Goal: Transaction & Acquisition: Purchase product/service

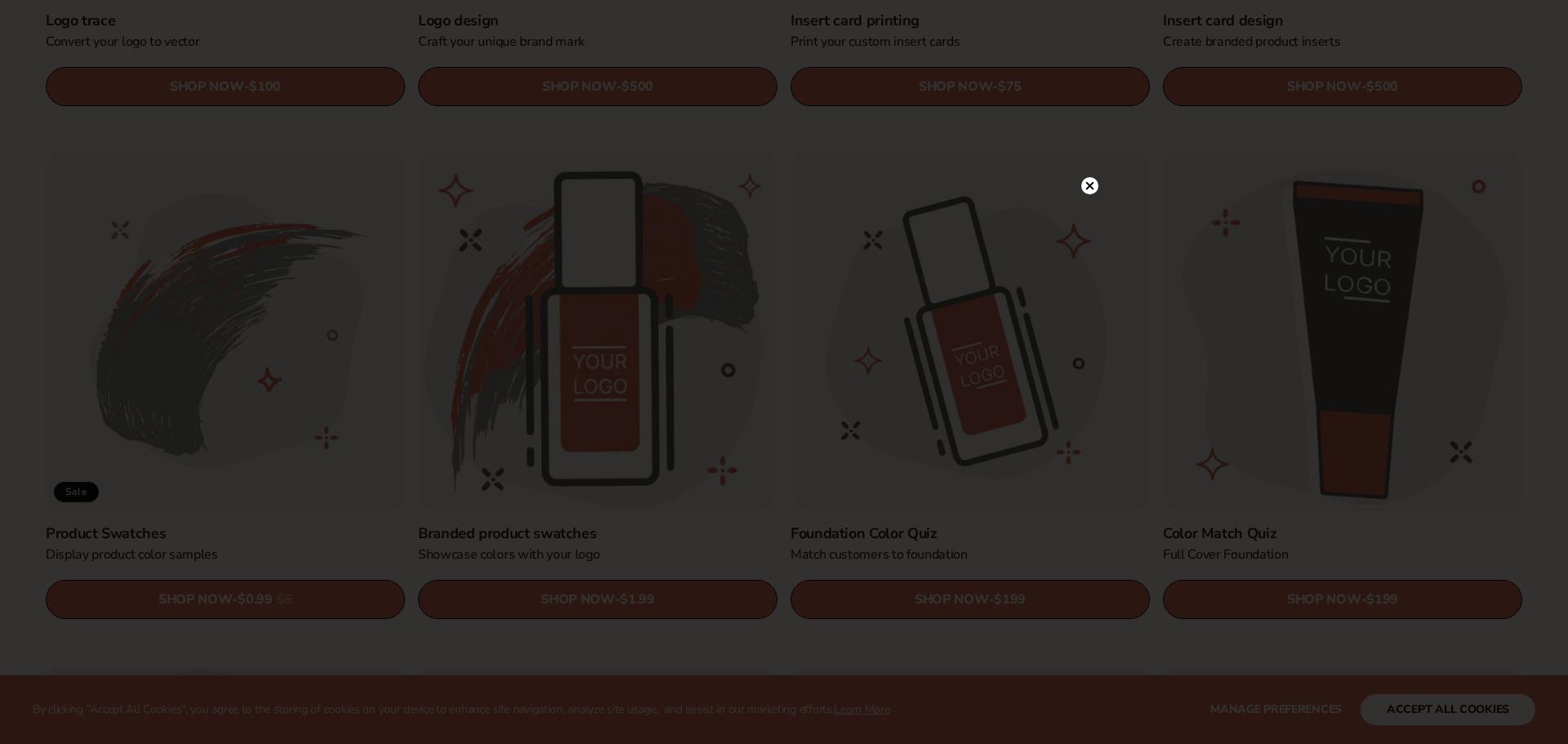
scroll to position [937, 0]
click at [1056, 649] on div at bounding box center [784, 372] width 1568 height 744
click at [1090, 181] on icon at bounding box center [1081, 186] width 18 height 18
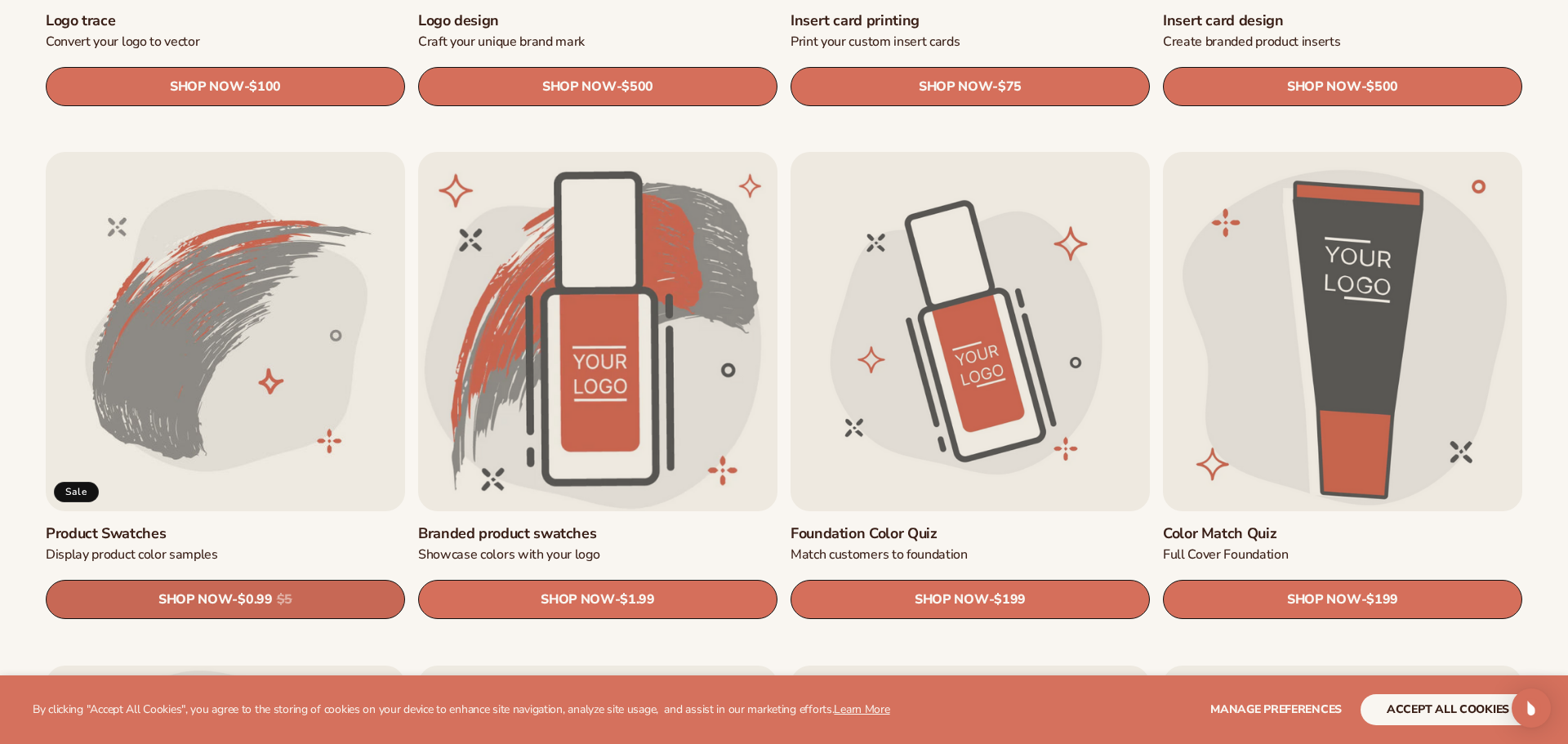
click at [255, 596] on span "$0.99" at bounding box center [254, 600] width 34 height 16
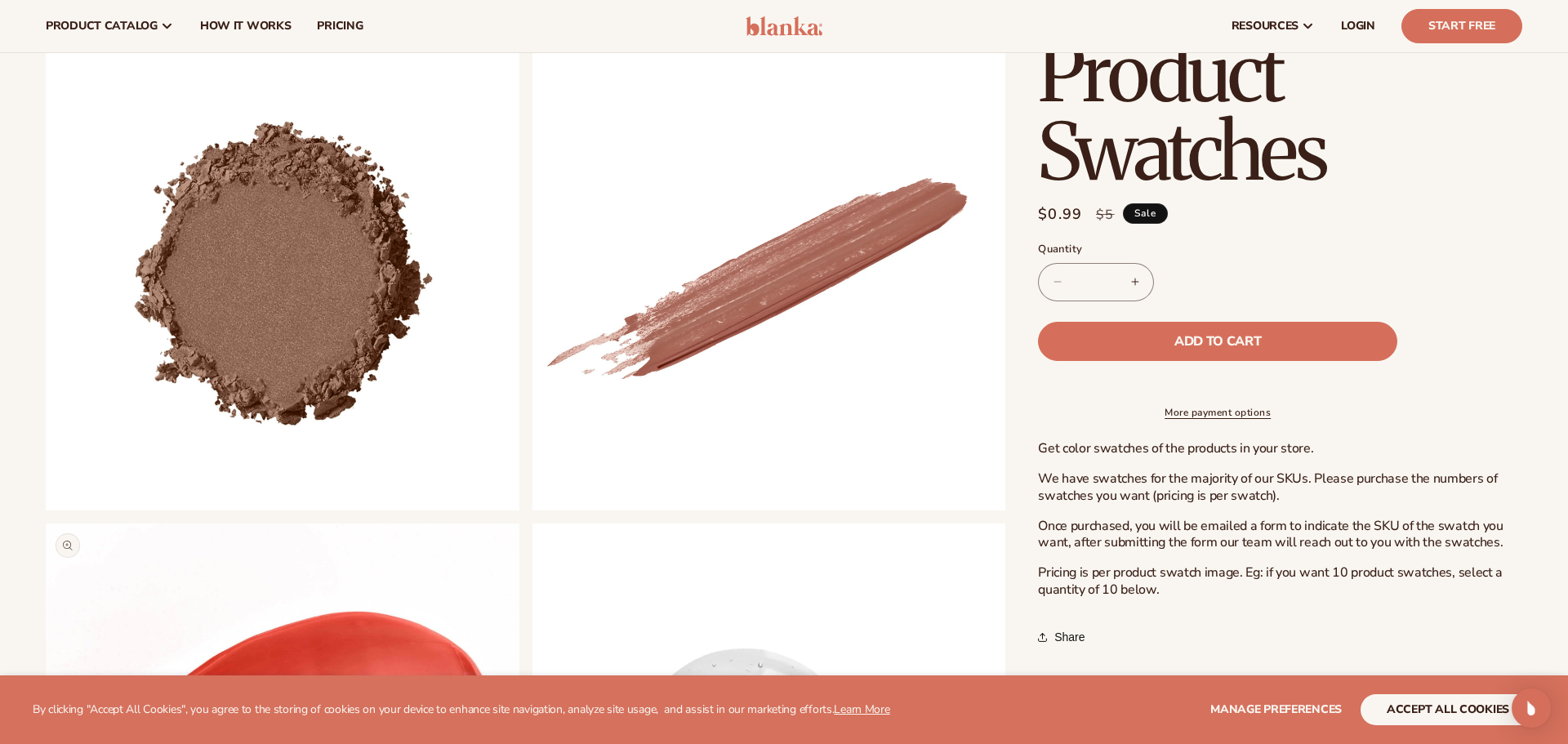
scroll to position [669, 0]
